Goal: Information Seeking & Learning: Check status

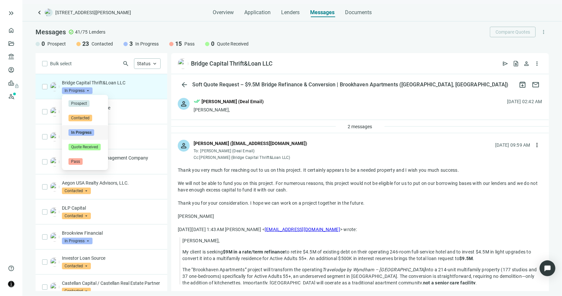
click at [85, 89] on span "In Progress" at bounding box center [77, 90] width 31 height 7
click at [78, 160] on span "Pass" at bounding box center [76, 161] width 14 height 7
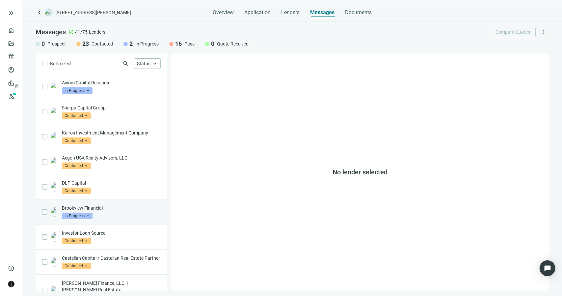
click at [123, 210] on p "Brookview Financial" at bounding box center [111, 208] width 99 height 7
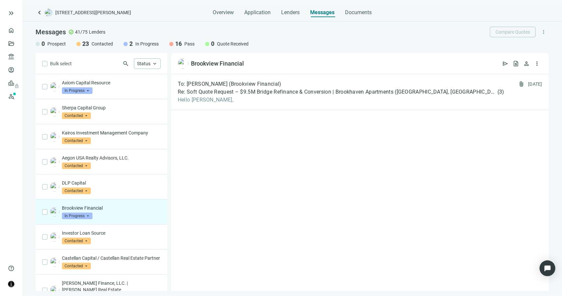
click at [89, 214] on span "In Progress" at bounding box center [77, 215] width 31 height 7
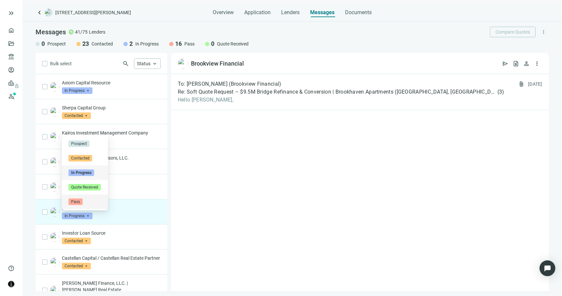
click at [77, 202] on span "Pass" at bounding box center [76, 201] width 14 height 7
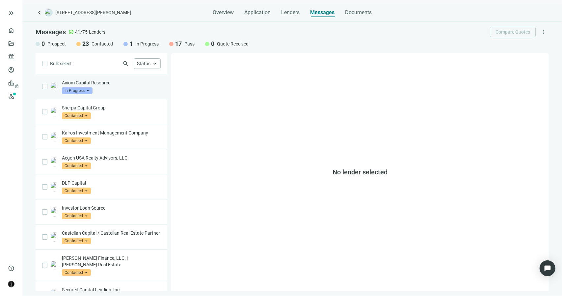
click at [110, 87] on div "Axiom Capital Resource In Progress arrow_drop_down" at bounding box center [111, 86] width 99 height 14
